Goal: Navigation & Orientation: Find specific page/section

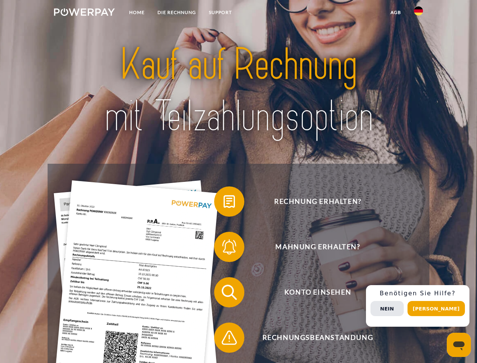
click at [84, 13] on img at bounding box center [84, 12] width 61 height 8
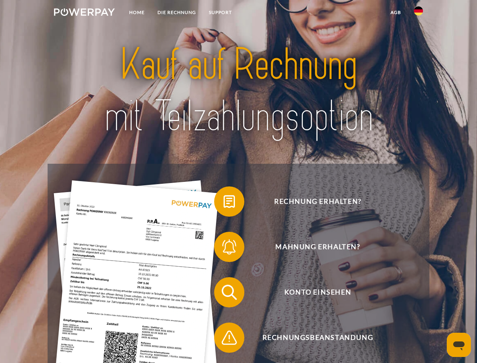
click at [419, 13] on img at bounding box center [418, 10] width 9 height 9
click at [395, 12] on link "agb" at bounding box center [395, 13] width 23 height 14
click at [224, 203] on span at bounding box center [218, 201] width 38 height 38
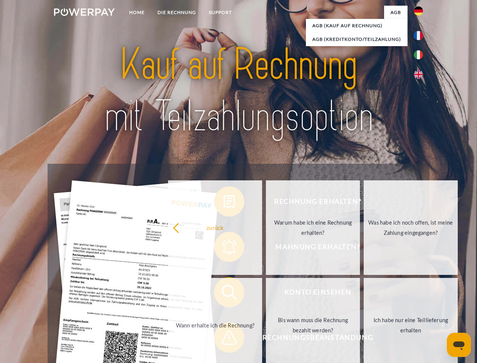
click at [224, 248] on link "zurück" at bounding box center [215, 227] width 94 height 94
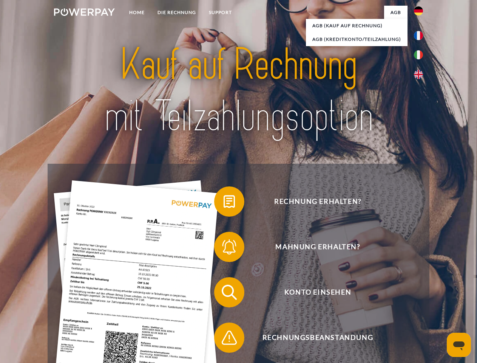
click at [224, 294] on div "Rechnung erhalten? Mahnung erhalten? Konto einsehen" at bounding box center [239, 315] width 382 height 302
click at [224, 339] on span at bounding box center [218, 337] width 38 height 38
click at [420, 306] on div "Rechnung erhalten? Mahnung erhalten? Konto einsehen" at bounding box center [239, 315] width 382 height 302
click at [402, 307] on span "Konto einsehen" at bounding box center [317, 292] width 185 height 30
click at [439, 308] on header "Home DIE RECHNUNG SUPPORT" at bounding box center [238, 261] width 477 height 522
